Goal: Task Accomplishment & Management: Manage account settings

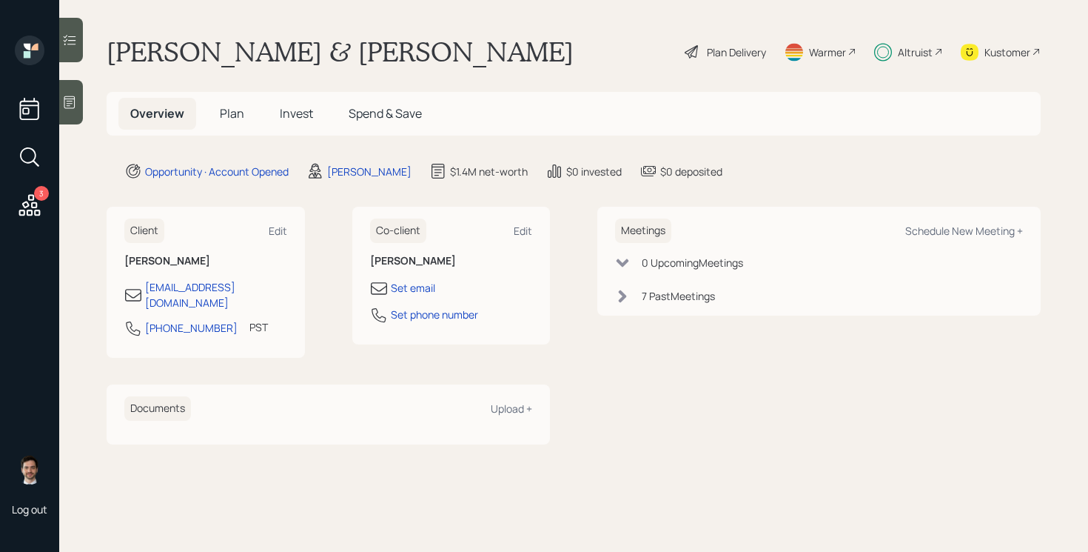
click at [290, 121] on span "Invest" at bounding box center [296, 113] width 33 height 16
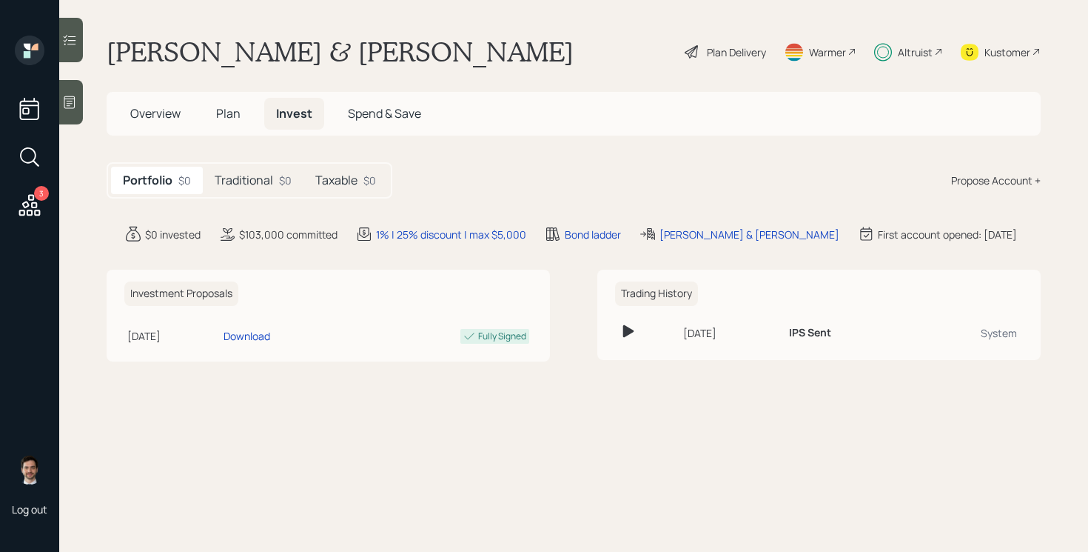
click at [243, 171] on div "Traditional $0" at bounding box center [253, 180] width 101 height 27
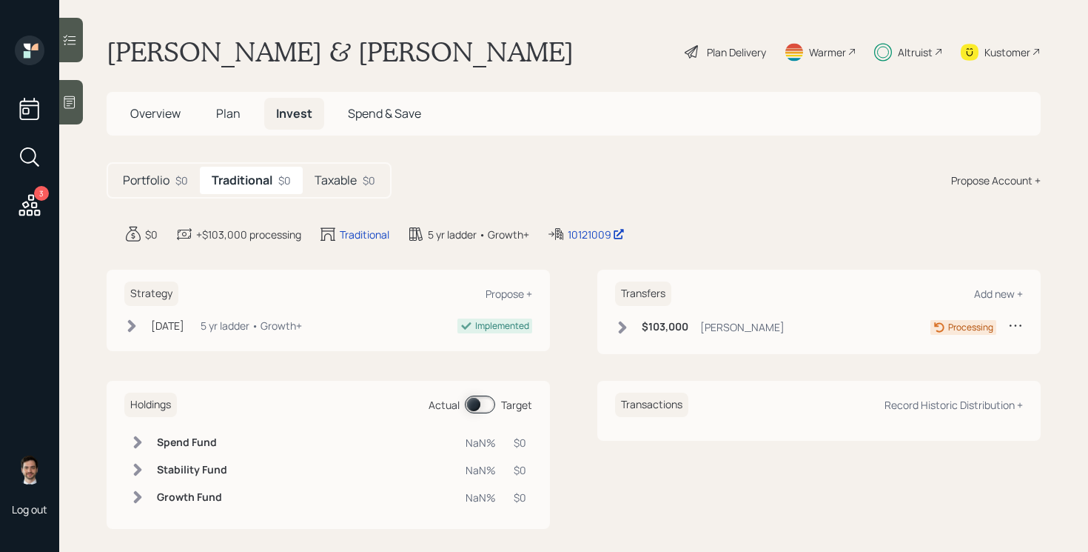
click at [1016, 329] on icon at bounding box center [1015, 325] width 15 height 15
click at [945, 367] on div "Cancel Transfer" at bounding box center [969, 368] width 107 height 14
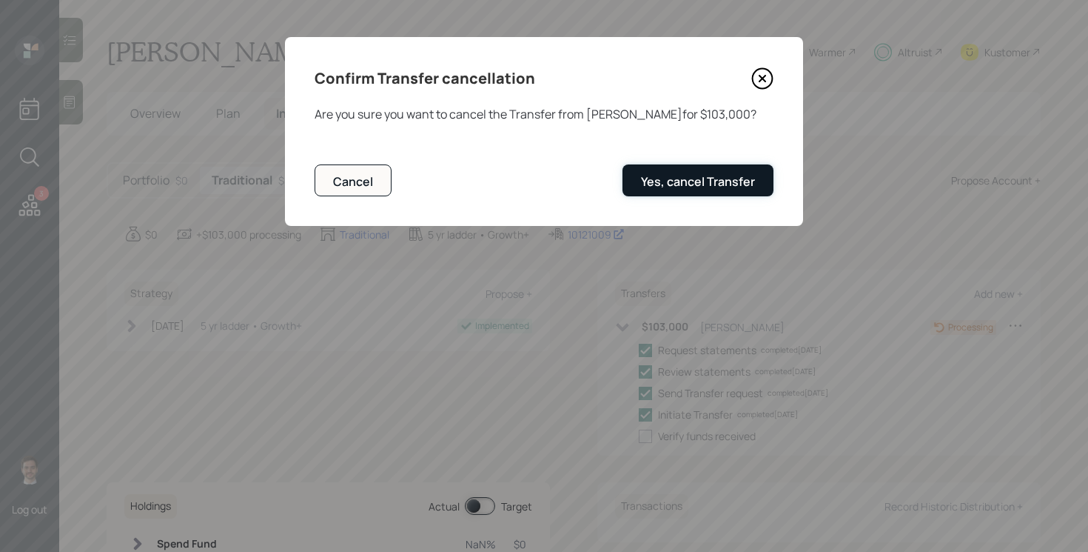
click at [664, 164] on button "Yes, cancel Transfer" at bounding box center [698, 180] width 151 height 32
